Goal: Navigation & Orientation: Find specific page/section

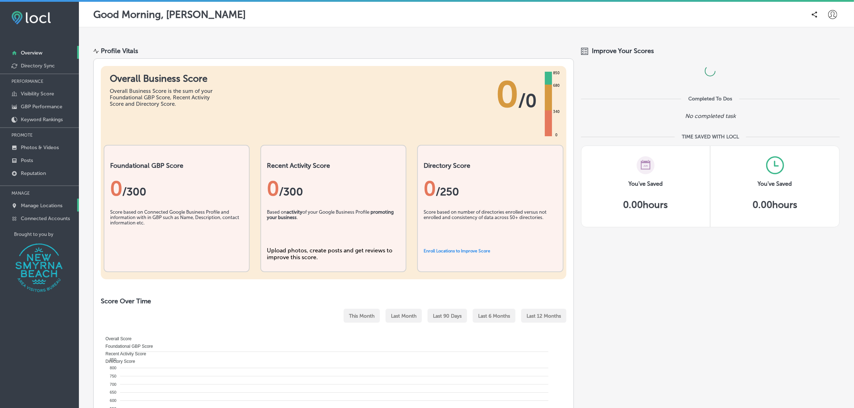
click at [50, 207] on p "Manage Locations" at bounding box center [42, 206] width 42 height 6
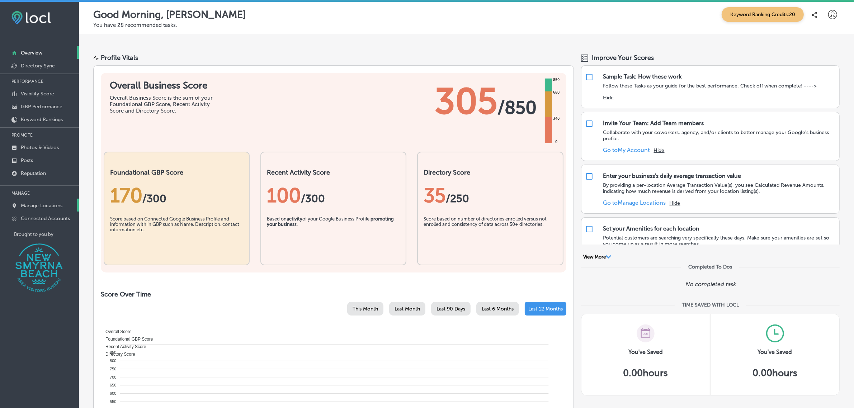
click at [48, 208] on p "Manage Locations" at bounding box center [42, 206] width 42 height 6
